Goal: Transaction & Acquisition: Purchase product/service

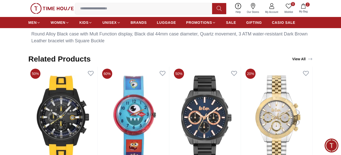
scroll to position [258, 0]
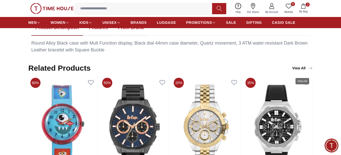
click at [299, 71] on link "View All" at bounding box center [302, 67] width 22 height 7
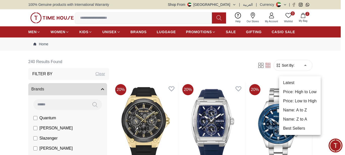
click at [339, 68] on div at bounding box center [172, 77] width 345 height 155
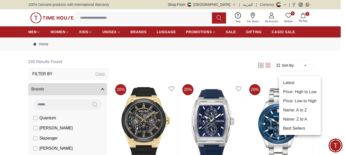
click at [298, 101] on li "Price: Low to High" at bounding box center [300, 100] width 42 height 9
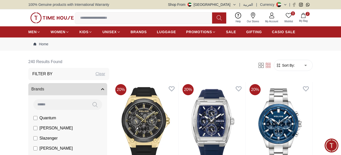
type input "*"
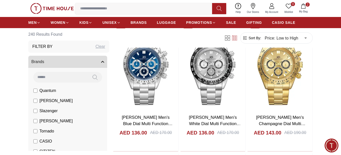
scroll to position [581, 0]
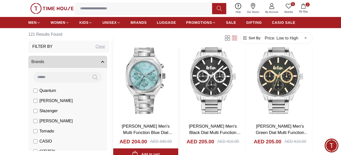
scroll to position [556, 0]
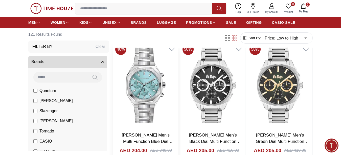
click at [145, 90] on img at bounding box center [145, 85] width 65 height 86
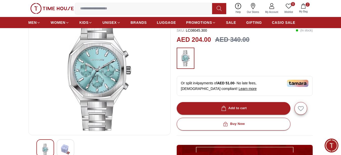
scroll to position [76, 0]
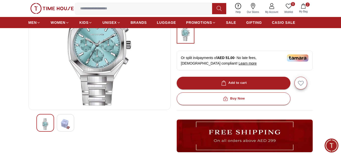
click at [65, 129] on img at bounding box center [65, 124] width 9 height 12
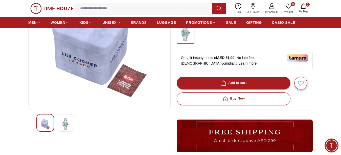
click at [50, 127] on img at bounding box center [45, 124] width 9 height 12
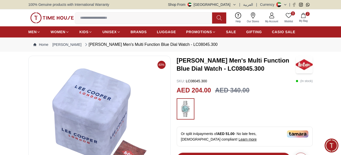
scroll to position [101, 0]
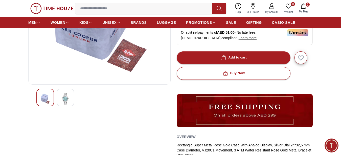
click at [71, 105] on div at bounding box center [66, 97] width 18 height 18
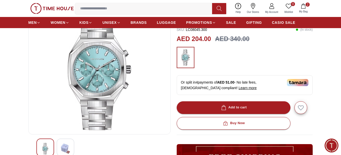
scroll to position [51, 0]
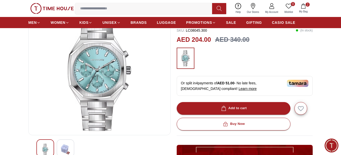
click at [108, 80] on img at bounding box center [100, 69] width 134 height 121
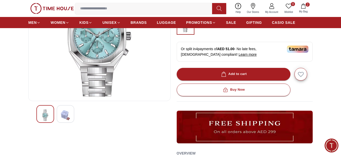
scroll to position [76, 0]
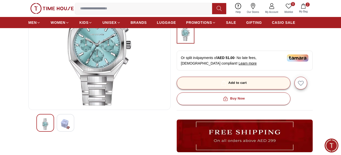
click at [241, 84] on div "Add to cart" at bounding box center [233, 83] width 27 height 6
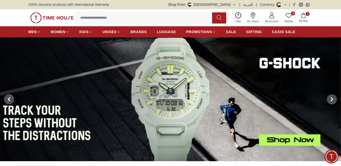
click at [175, 82] on img at bounding box center [170, 99] width 341 height 124
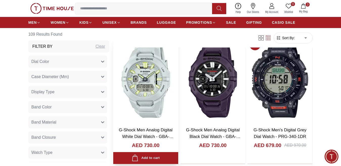
scroll to position [202, 0]
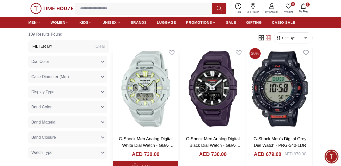
click at [155, 76] on img at bounding box center [145, 89] width 65 height 86
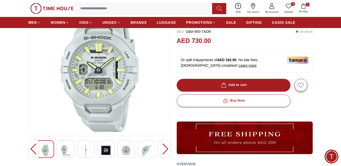
scroll to position [51, 0]
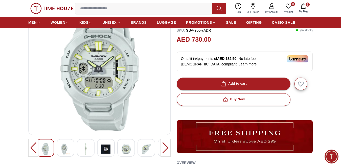
click at [126, 76] on img at bounding box center [100, 69] width 134 height 121
click at [102, 81] on img at bounding box center [100, 69] width 134 height 121
click at [164, 150] on div at bounding box center [165, 148] width 10 height 18
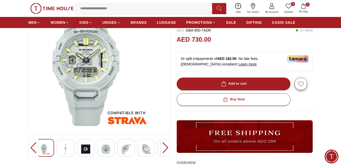
click at [164, 148] on div at bounding box center [165, 148] width 10 height 18
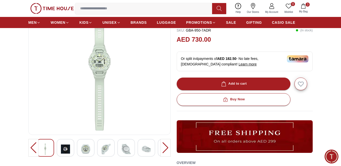
click at [164, 148] on div at bounding box center [165, 148] width 10 height 18
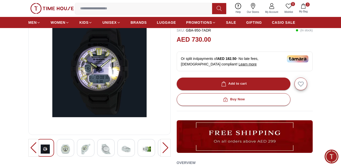
click at [164, 148] on div at bounding box center [165, 148] width 10 height 18
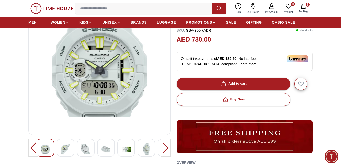
click at [33, 149] on div at bounding box center [33, 148] width 10 height 18
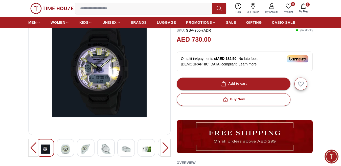
click at [164, 151] on div at bounding box center [165, 148] width 10 height 18
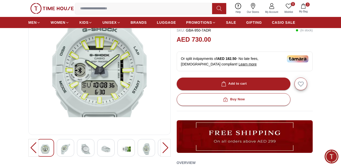
click at [164, 150] on div at bounding box center [165, 148] width 10 height 18
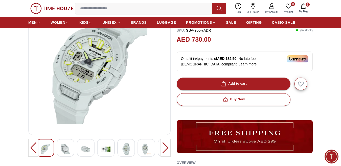
click at [164, 150] on div at bounding box center [165, 148] width 10 height 18
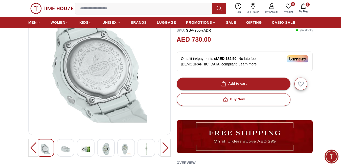
click at [164, 150] on div at bounding box center [165, 148] width 10 height 18
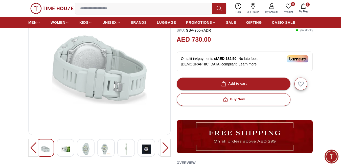
click at [164, 150] on div at bounding box center [165, 148] width 10 height 18
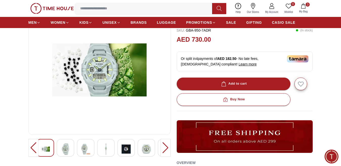
click at [164, 150] on div at bounding box center [165, 148] width 10 height 18
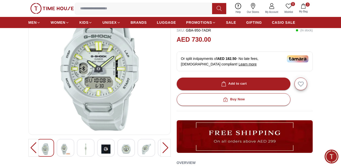
click at [164, 150] on div at bounding box center [165, 148] width 10 height 18
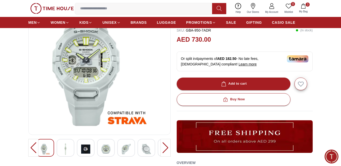
click at [164, 150] on div at bounding box center [165, 148] width 10 height 18
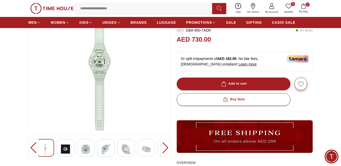
click at [164, 150] on div at bounding box center [165, 148] width 10 height 18
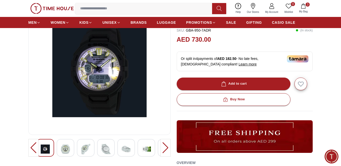
click at [164, 150] on div at bounding box center [165, 148] width 10 height 18
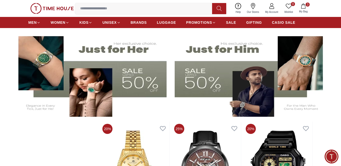
scroll to position [126, 0]
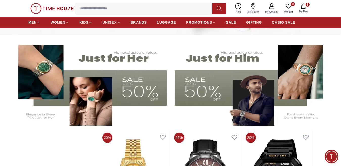
click at [232, 62] on img at bounding box center [252, 83] width 154 height 86
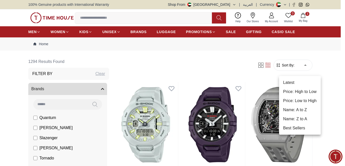
click at [302, 103] on li "Price: Low to High" at bounding box center [300, 100] width 42 height 9
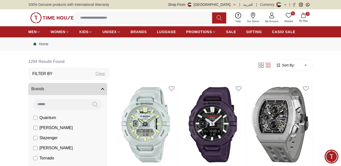
type input "*"
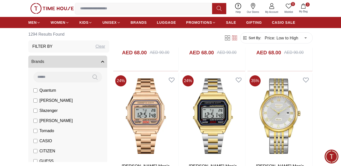
scroll to position [404, 0]
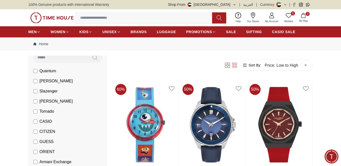
scroll to position [51, 0]
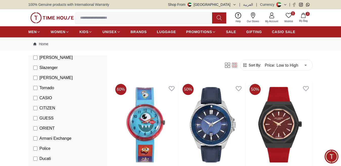
scroll to position [76, 0]
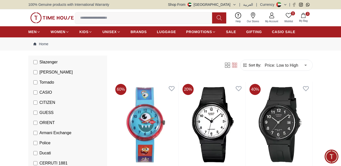
click at [37, 106] on label "CITIZEN" at bounding box center [44, 103] width 22 height 6
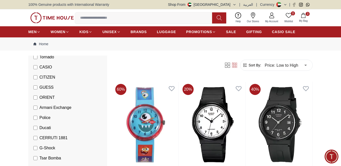
click at [38, 111] on label "Armani Exchange" at bounding box center [52, 108] width 38 height 6
click at [33, 120] on li "Police" at bounding box center [68, 118] width 77 height 10
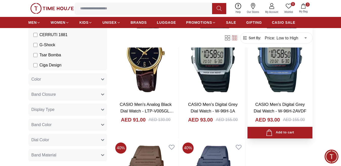
scroll to position [682, 0]
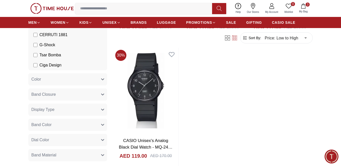
scroll to position [1718, 0]
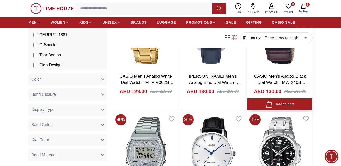
scroll to position [2451, 0]
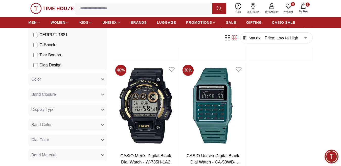
scroll to position [3386, 0]
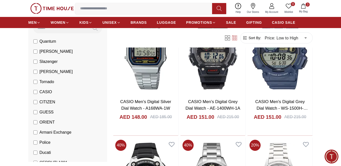
scroll to position [76, 0]
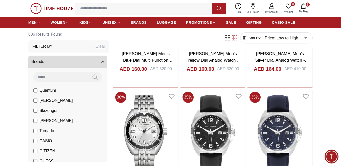
scroll to position [220, 0]
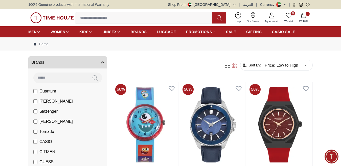
scroll to position [51, 0]
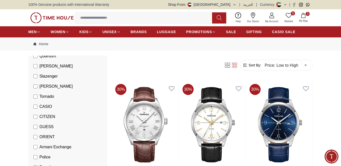
scroll to position [101, 0]
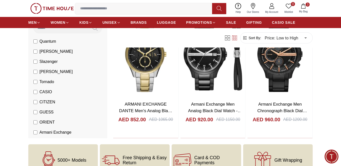
scroll to position [303, 0]
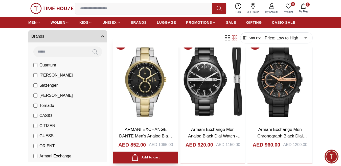
click at [147, 79] on img at bounding box center [145, 80] width 65 height 86
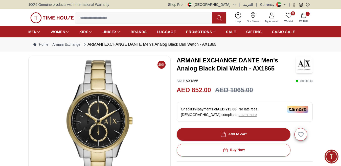
click at [80, 100] on img at bounding box center [100, 120] width 134 height 121
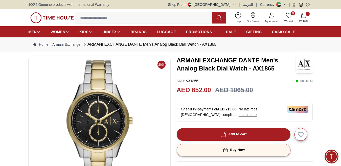
scroll to position [51, 0]
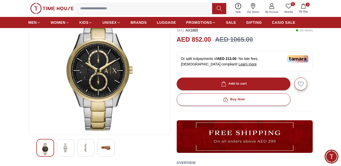
click at [112, 79] on img at bounding box center [100, 69] width 134 height 121
click at [67, 152] on img at bounding box center [65, 147] width 9 height 9
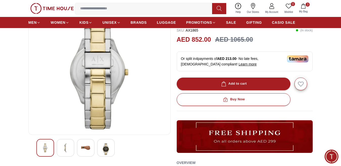
click at [86, 150] on img at bounding box center [85, 147] width 9 height 9
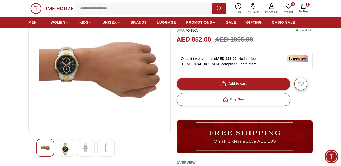
click at [103, 150] on img at bounding box center [105, 147] width 9 height 9
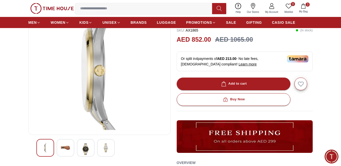
click at [42, 150] on img at bounding box center [45, 147] width 9 height 9
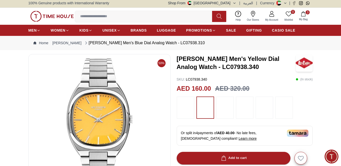
scroll to position [25, 0]
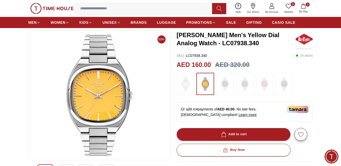
click at [218, 91] on div at bounding box center [225, 84] width 18 height 22
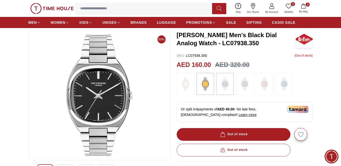
click at [183, 90] on img at bounding box center [185, 83] width 13 height 17
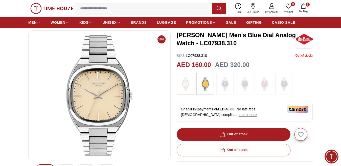
click at [242, 90] on img at bounding box center [244, 83] width 13 height 17
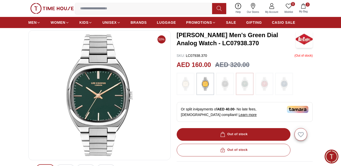
click at [259, 89] on img at bounding box center [264, 83] width 13 height 17
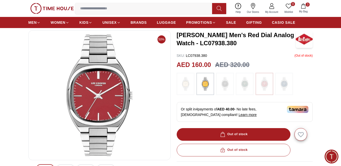
click at [284, 88] on img at bounding box center [284, 83] width 13 height 17
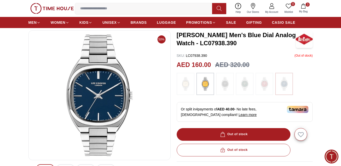
click at [185, 92] on img at bounding box center [185, 83] width 13 height 17
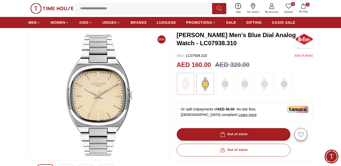
click at [185, 95] on div at bounding box center [186, 84] width 18 height 22
click at [209, 92] on img at bounding box center [205, 83] width 13 height 17
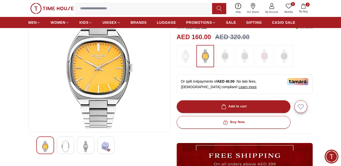
scroll to position [51, 0]
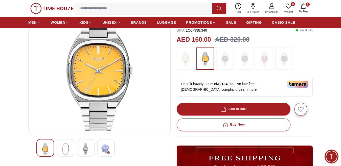
click at [66, 147] on div at bounding box center [66, 148] width 18 height 18
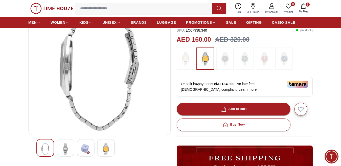
click at [85, 150] on img at bounding box center [85, 149] width 9 height 12
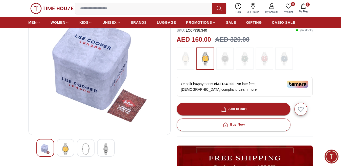
click at [106, 152] on img at bounding box center [105, 149] width 9 height 12
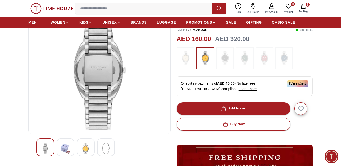
scroll to position [76, 0]
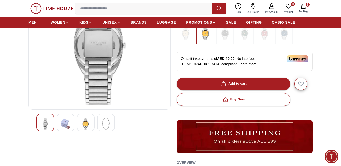
click at [87, 127] on img at bounding box center [85, 124] width 9 height 12
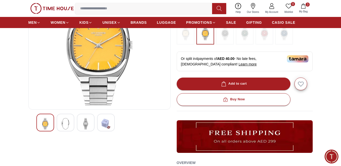
click at [62, 126] on img at bounding box center [65, 124] width 9 height 12
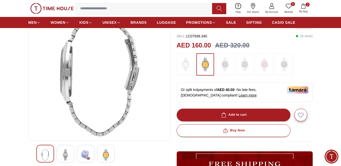
scroll to position [51, 0]
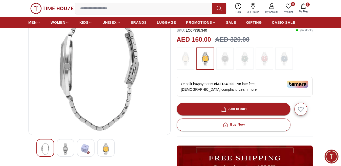
click at [70, 147] on div at bounding box center [66, 148] width 18 height 18
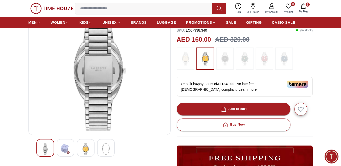
click at [88, 151] on img at bounding box center [85, 149] width 9 height 12
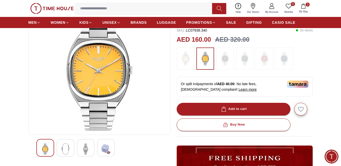
click at [61, 148] on img at bounding box center [65, 149] width 9 height 12
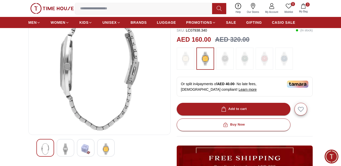
click at [83, 150] on img at bounding box center [85, 149] width 9 height 12
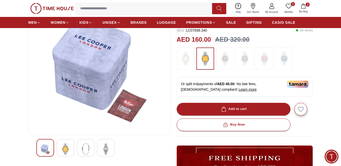
click at [101, 150] on div at bounding box center [106, 148] width 18 height 18
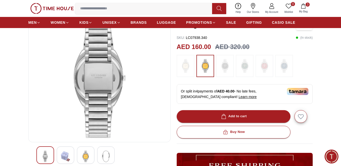
scroll to position [101, 0]
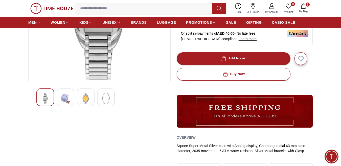
click at [85, 102] on img at bounding box center [85, 99] width 9 height 12
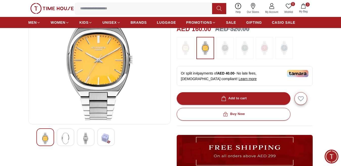
scroll to position [0, 0]
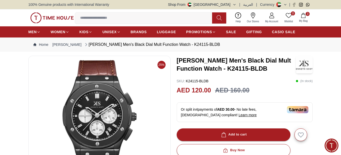
click at [58, 19] on img at bounding box center [51, 17] width 43 height 11
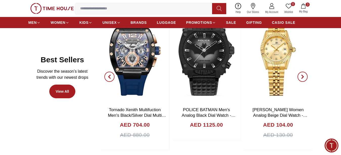
scroll to position [253, 0]
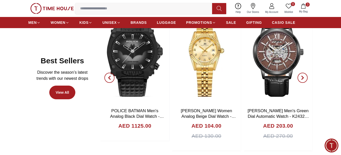
click at [302, 79] on icon "button" at bounding box center [303, 77] width 2 height 3
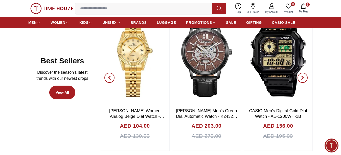
click at [302, 79] on icon "button" at bounding box center [303, 77] width 2 height 3
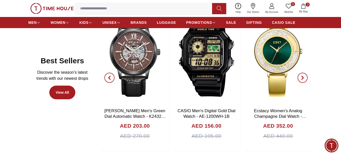
click at [302, 79] on icon "button" at bounding box center [303, 77] width 2 height 3
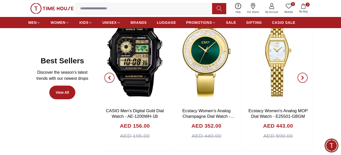
click at [302, 79] on icon "button" at bounding box center [303, 77] width 2 height 3
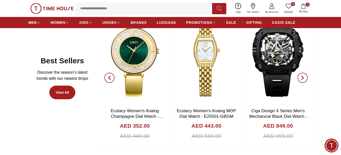
click at [302, 79] on icon "button" at bounding box center [303, 77] width 2 height 3
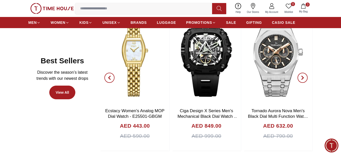
click at [302, 79] on icon "button" at bounding box center [303, 77] width 2 height 3
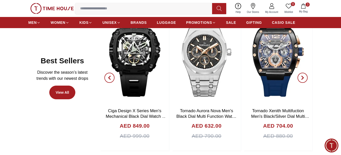
click at [302, 79] on icon "button" at bounding box center [303, 77] width 2 height 3
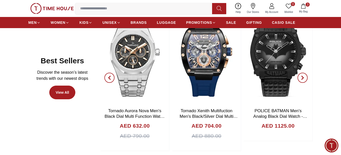
click at [302, 79] on icon "button" at bounding box center [303, 77] width 2 height 3
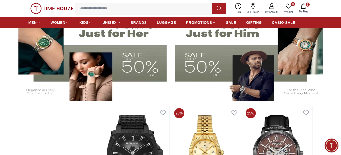
scroll to position [152, 0]
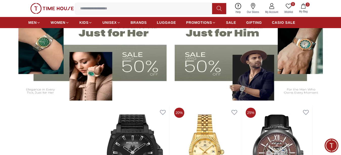
click at [259, 75] on img at bounding box center [252, 58] width 154 height 86
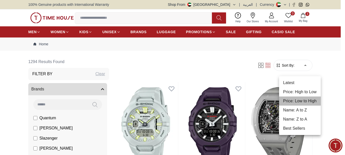
click at [301, 103] on li "Price: Low to High" at bounding box center [300, 100] width 42 height 9
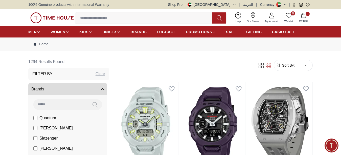
type input "*"
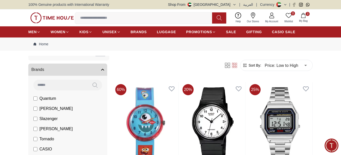
scroll to position [76, 0]
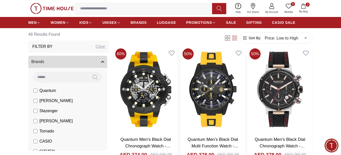
scroll to position [101, 0]
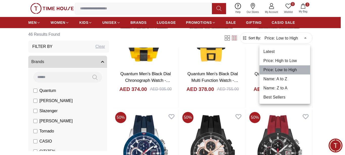
click at [282, 67] on li "Price: Low to High" at bounding box center [284, 69] width 51 height 9
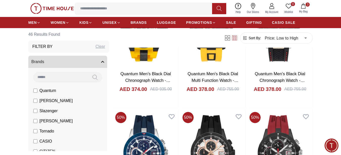
scroll to position [237, 0]
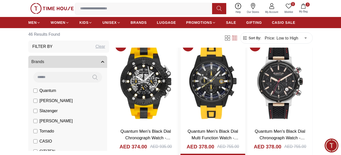
scroll to position [0, 0]
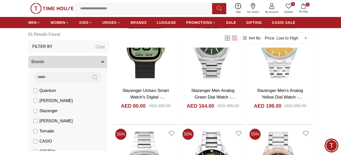
scroll to position [354, 0]
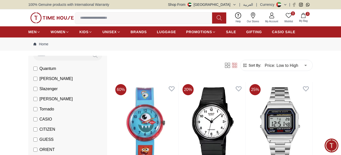
scroll to position [51, 0]
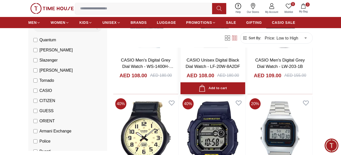
scroll to position [1364, 0]
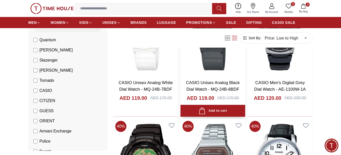
scroll to position [1718, 0]
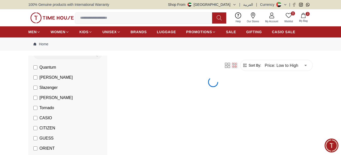
click at [35, 90] on label "Slazenger" at bounding box center [45, 87] width 24 height 6
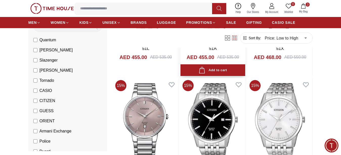
scroll to position [202, 0]
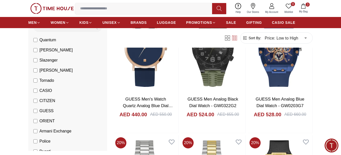
scroll to position [76, 0]
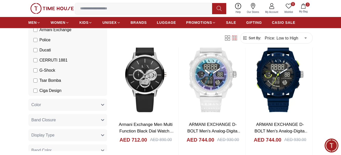
scroll to position [126, 0]
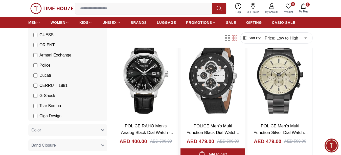
scroll to position [51, 0]
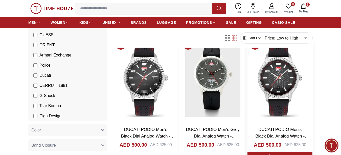
scroll to position [51, 0]
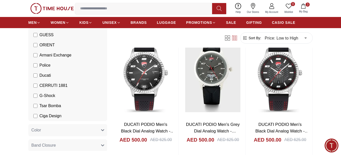
click at [38, 96] on label "G-Shock" at bounding box center [44, 95] width 22 height 6
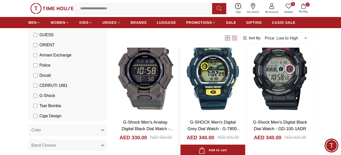
scroll to position [707, 0]
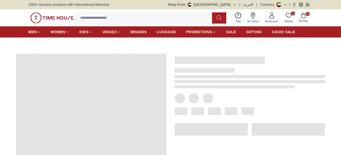
click at [303, 15] on icon "button" at bounding box center [303, 15] width 5 height 5
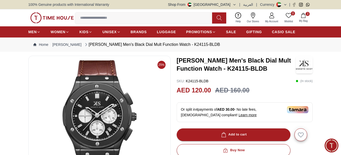
click at [303, 15] on icon "button" at bounding box center [303, 15] width 5 height 5
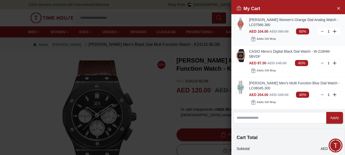
click at [262, 19] on link "[PERSON_NAME] Women's Orange Dial Analog Watch - LC07566.380" at bounding box center [295, 22] width 92 height 10
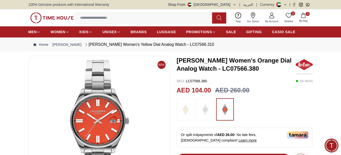
scroll to position [25, 0]
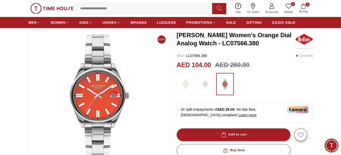
click at [188, 87] on img at bounding box center [185, 83] width 13 height 17
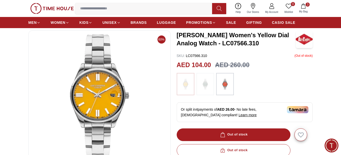
click at [209, 84] on img at bounding box center [205, 83] width 13 height 17
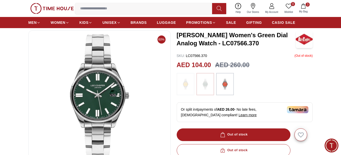
click at [220, 84] on img at bounding box center [225, 83] width 13 height 17
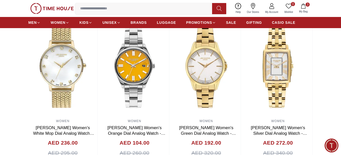
scroll to position [354, 0]
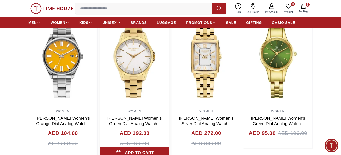
click at [313, 107] on section "Related Products View All 20% WOMEN Lee Cooper Women's White Mop Dial Analog Wa…" at bounding box center [170, 75] width 341 height 165
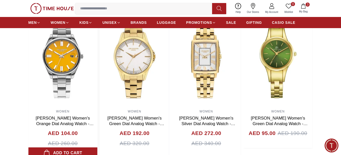
click at [65, 70] on img at bounding box center [62, 56] width 69 height 101
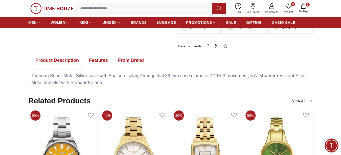
scroll to position [328, 0]
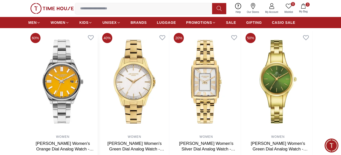
click at [55, 81] on img at bounding box center [62, 81] width 69 height 101
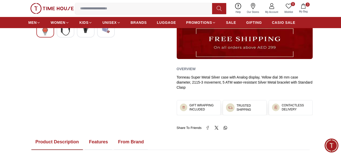
scroll to position [177, 0]
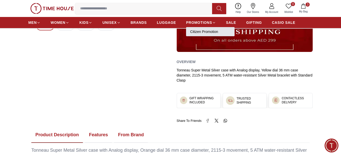
click at [204, 34] on link "Citizen Promotion" at bounding box center [210, 31] width 40 height 5
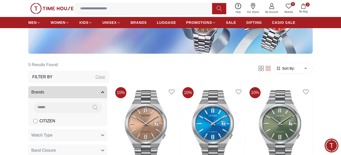
scroll to position [101, 0]
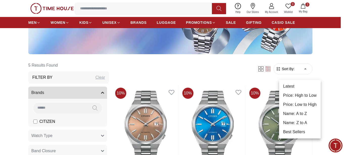
click at [299, 103] on li "Price: Low to High" at bounding box center [300, 104] width 42 height 9
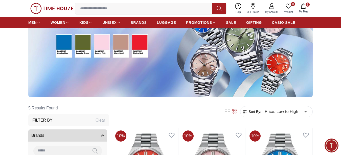
scroll to position [25, 0]
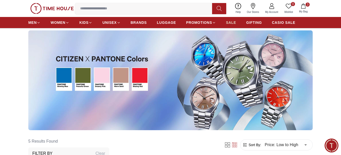
click at [233, 25] on span "SALE" at bounding box center [231, 22] width 10 height 5
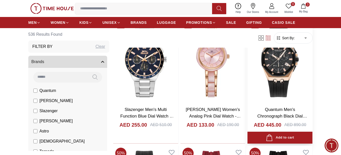
scroll to position [177, 0]
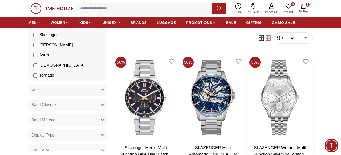
scroll to position [126, 0]
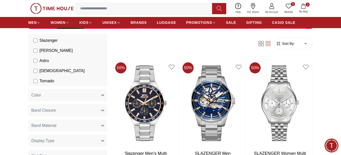
click at [285, 46] on span "Sort By:" at bounding box center [288, 43] width 14 height 5
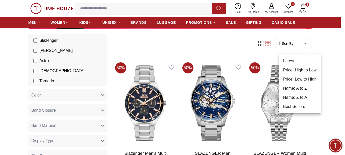
click at [297, 79] on li "Price: Low to High" at bounding box center [300, 79] width 42 height 9
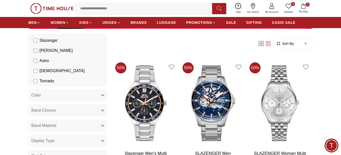
type input "*"
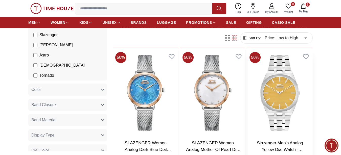
scroll to position [278, 0]
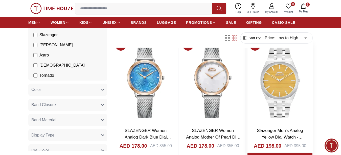
click at [281, 89] on img at bounding box center [279, 80] width 65 height 86
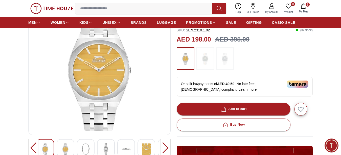
scroll to position [51, 0]
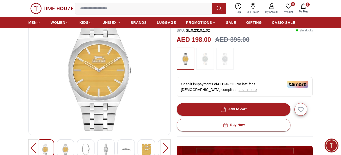
click at [61, 147] on div at bounding box center [66, 148] width 18 height 18
click at [67, 147] on div at bounding box center [66, 148] width 18 height 18
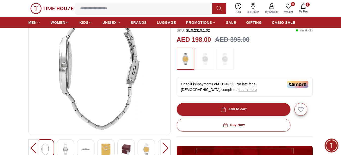
click at [85, 147] on img at bounding box center [85, 149] width 9 height 12
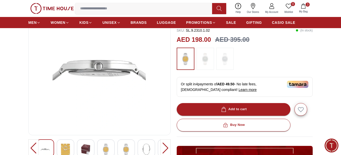
click at [105, 146] on div at bounding box center [106, 148] width 18 height 18
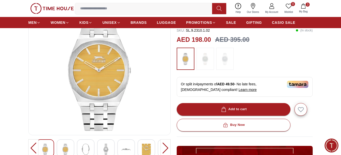
click at [107, 147] on img at bounding box center [105, 149] width 9 height 12
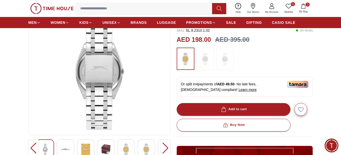
click at [126, 147] on div at bounding box center [126, 148] width 18 height 18
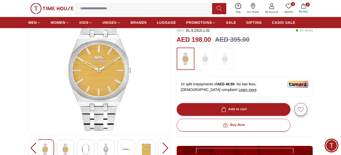
click at [141, 147] on div at bounding box center [146, 148] width 18 height 18
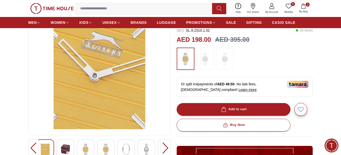
click at [166, 147] on div at bounding box center [165, 148] width 10 height 18
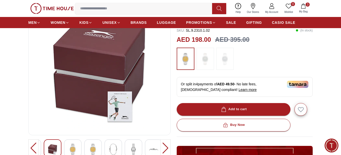
click at [132, 148] on img at bounding box center [133, 149] width 9 height 12
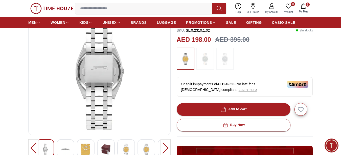
click at [143, 149] on img at bounding box center [146, 149] width 9 height 12
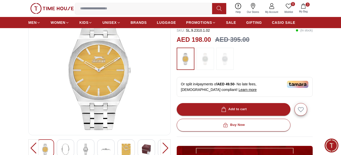
click at [165, 149] on div at bounding box center [165, 148] width 10 height 18
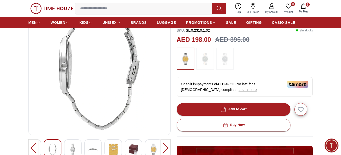
click at [165, 149] on div at bounding box center [165, 148] width 10 height 18
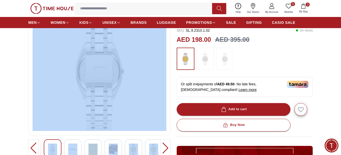
click at [165, 149] on div at bounding box center [165, 148] width 10 height 18
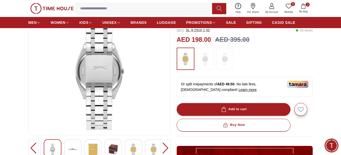
click at [165, 149] on div at bounding box center [165, 148] width 10 height 18
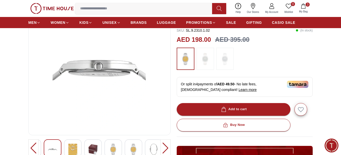
click at [165, 149] on div at bounding box center [165, 148] width 10 height 18
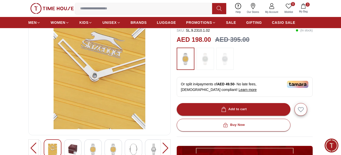
click at [165, 149] on div at bounding box center [165, 148] width 10 height 18
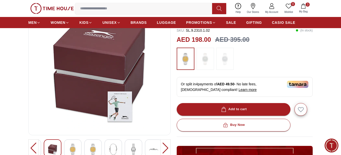
click at [165, 149] on div at bounding box center [165, 148] width 10 height 18
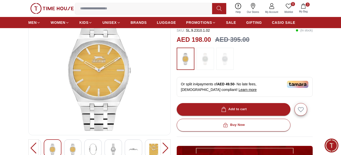
click at [165, 149] on div at bounding box center [165, 148] width 10 height 18
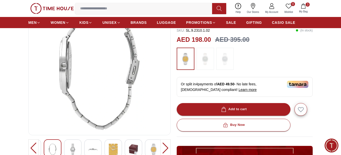
click at [165, 149] on div at bounding box center [165, 148] width 10 height 18
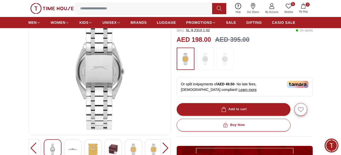
click at [165, 149] on div at bounding box center [165, 148] width 10 height 18
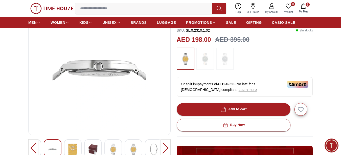
click at [165, 149] on div at bounding box center [165, 148] width 10 height 18
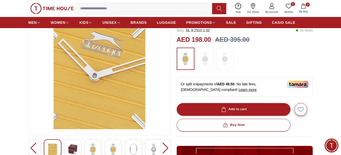
click at [165, 149] on div at bounding box center [165, 148] width 10 height 18
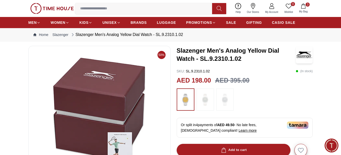
scroll to position [0, 0]
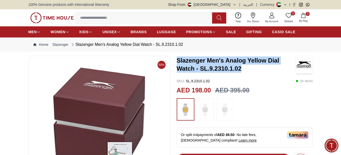
drag, startPoint x: 246, startPoint y: 73, endPoint x: 177, endPoint y: 64, distance: 69.5
click at [177, 64] on h3 "Slazenger Men's Analog Yellow Dial Watch - SL.9.2310.1.02" at bounding box center [236, 64] width 119 height 16
copy h3 "Slazenger Men's Analog Yellow Dial Watch - SL.9.2310.1.02"
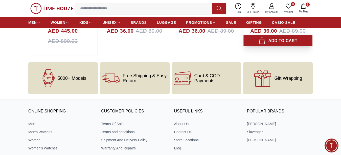
scroll to position [632, 0]
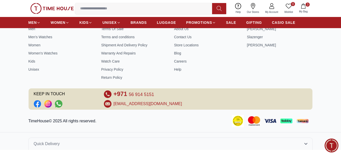
scroll to position [278, 0]
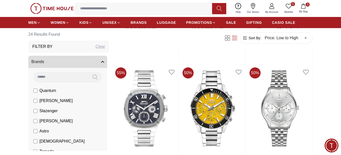
scroll to position [404, 0]
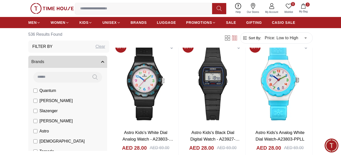
scroll to position [152, 0]
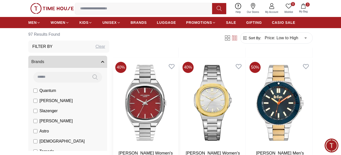
scroll to position [632, 0]
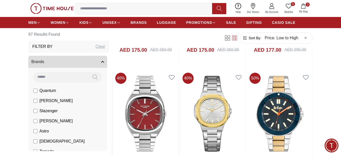
click at [149, 107] on img at bounding box center [145, 113] width 65 height 86
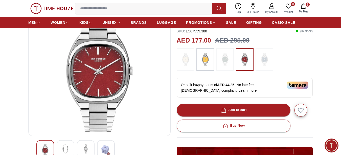
scroll to position [51, 0]
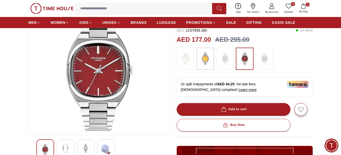
click at [183, 61] on img at bounding box center [185, 58] width 13 height 17
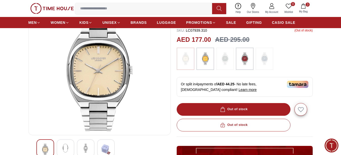
click at [206, 60] on img at bounding box center [205, 58] width 13 height 17
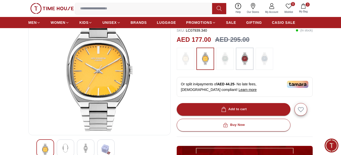
click at [89, 84] on img at bounding box center [100, 69] width 134 height 121
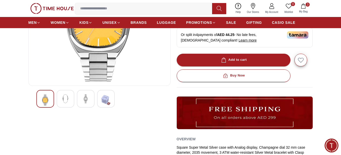
scroll to position [101, 0]
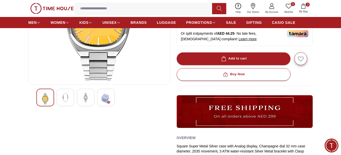
click at [65, 99] on img at bounding box center [65, 97] width 9 height 9
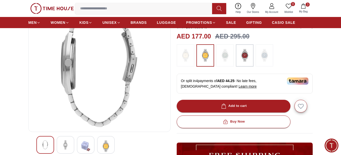
scroll to position [51, 0]
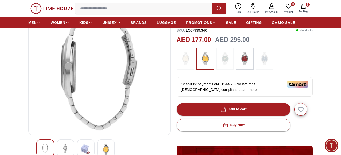
click at [87, 149] on img at bounding box center [85, 149] width 9 height 12
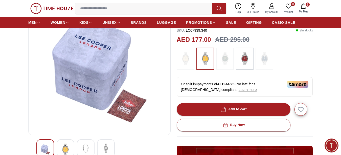
click at [104, 149] on img at bounding box center [105, 147] width 9 height 9
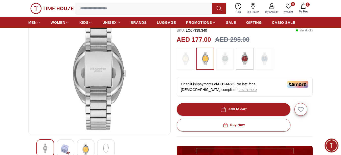
click at [43, 146] on div at bounding box center [45, 148] width 18 height 18
click at [85, 147] on img at bounding box center [85, 149] width 9 height 12
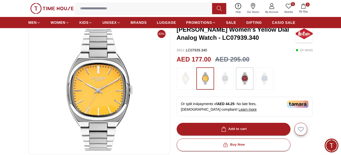
scroll to position [0, 0]
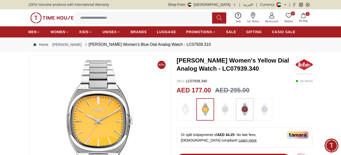
click at [106, 105] on img at bounding box center [100, 120] width 134 height 121
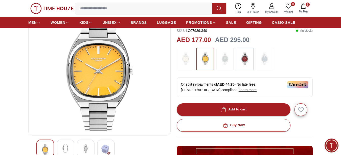
scroll to position [51, 0]
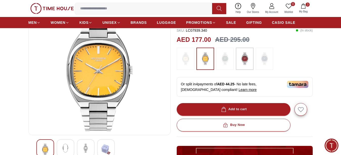
drag, startPoint x: 223, startPoint y: 61, endPoint x: 227, endPoint y: 62, distance: 3.6
click at [223, 61] on img at bounding box center [225, 58] width 13 height 17
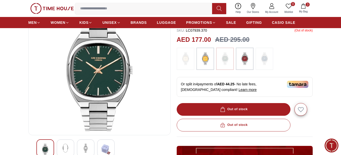
click at [262, 61] on img at bounding box center [264, 58] width 13 height 17
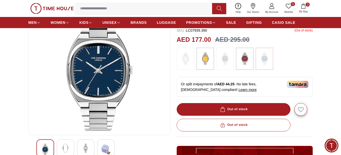
click at [209, 63] on img at bounding box center [205, 58] width 13 height 17
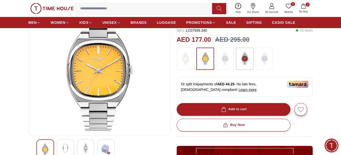
click at [189, 61] on img at bounding box center [185, 58] width 13 height 17
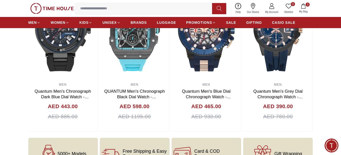
scroll to position [531, 0]
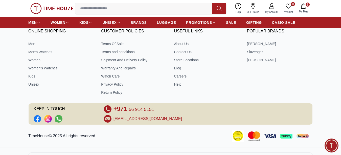
scroll to position [51, 0]
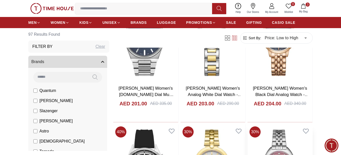
scroll to position [1572, 0]
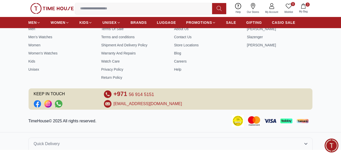
scroll to position [325, 0]
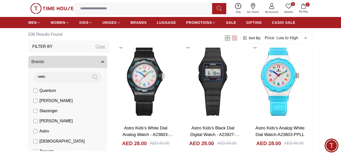
scroll to position [25, 0]
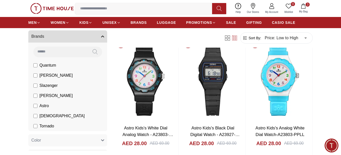
click at [37, 106] on label "Astro" at bounding box center [40, 106] width 15 height 6
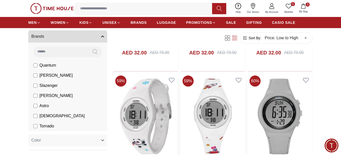
scroll to position [910, 0]
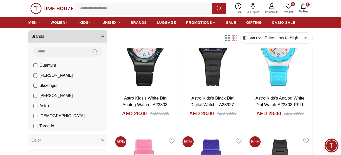
scroll to position [202, 0]
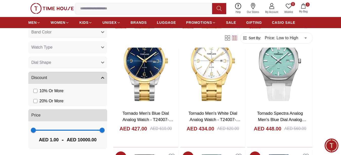
scroll to position [210, 0]
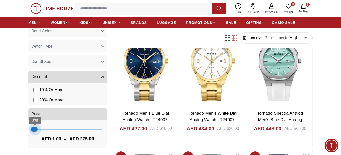
type input "***"
drag, startPoint x: 96, startPoint y: 129, endPoint x: 35, endPoint y: 129, distance: 60.9
click at [35, 129] on span "236" at bounding box center [34, 128] width 5 height 5
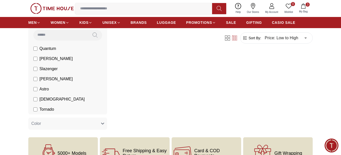
scroll to position [21, 0]
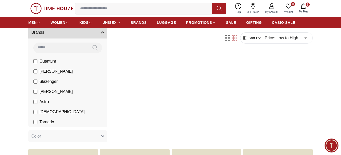
scroll to position [177, 0]
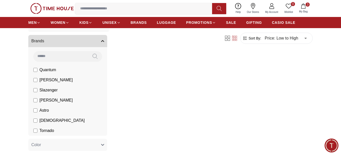
scroll to position [101, 0]
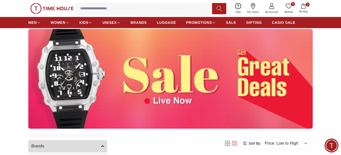
scroll to position [25, 0]
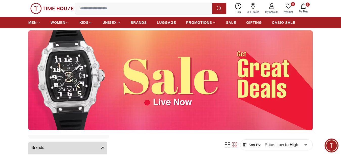
click at [164, 74] on img at bounding box center [170, 80] width 284 height 100
click at [68, 81] on img at bounding box center [170, 80] width 284 height 100
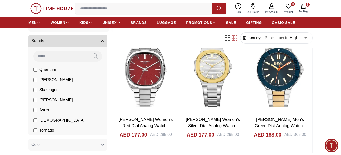
scroll to position [682, 0]
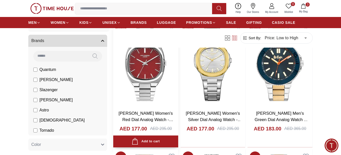
click at [153, 80] on img at bounding box center [145, 63] width 65 height 86
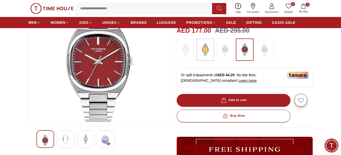
scroll to position [76, 0]
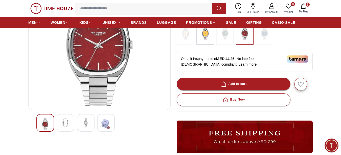
click at [70, 127] on img at bounding box center [65, 122] width 9 height 9
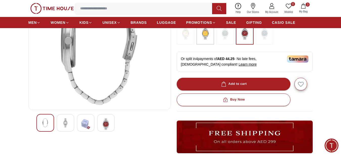
click at [85, 127] on img at bounding box center [85, 124] width 9 height 12
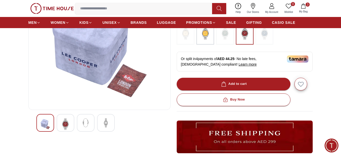
click at [107, 124] on img at bounding box center [105, 122] width 9 height 9
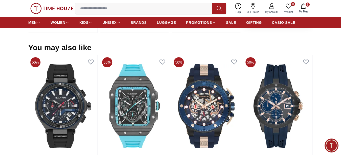
scroll to position [480, 0]
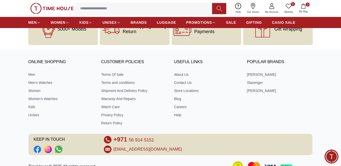
scroll to position [612, 0]
